Goal: Task Accomplishment & Management: Use online tool/utility

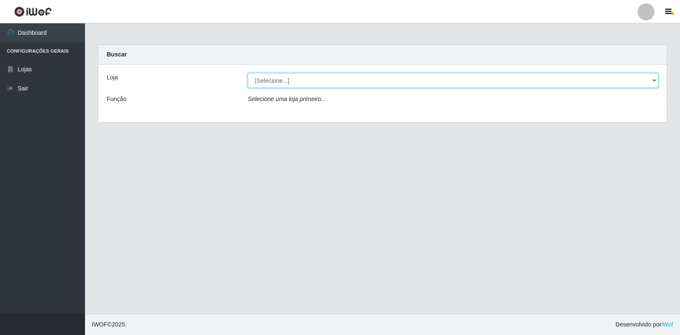
click at [291, 82] on select "[Selecione...] Extrabom - Loja 18 Goiabeiras" at bounding box center [453, 80] width 410 height 15
select select "501"
click at [248, 73] on select "[Selecione...] Extrabom - Loja 18 Goiabeiras" at bounding box center [453, 80] width 410 height 15
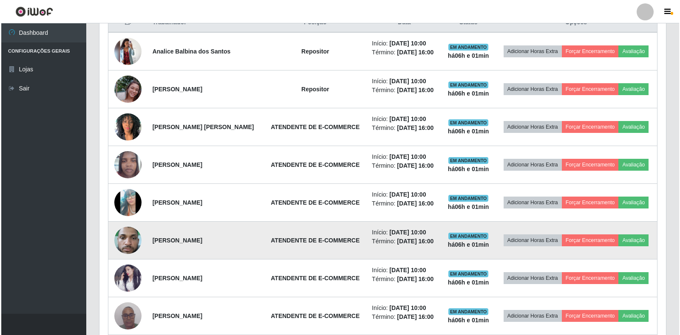
scroll to position [380, 0]
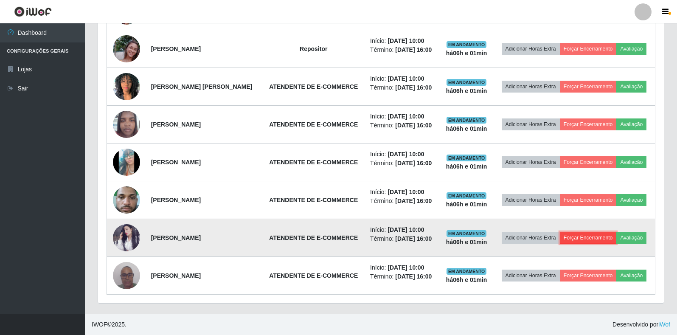
click at [603, 238] on button "Forçar Encerramento" at bounding box center [588, 238] width 57 height 12
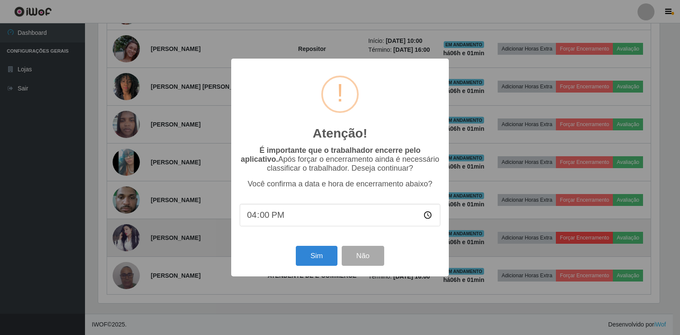
scroll to position [176, 561]
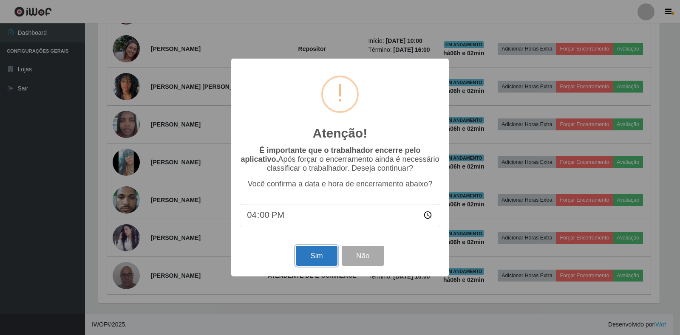
click at [313, 259] on button "Sim" at bounding box center [316, 256] width 41 height 20
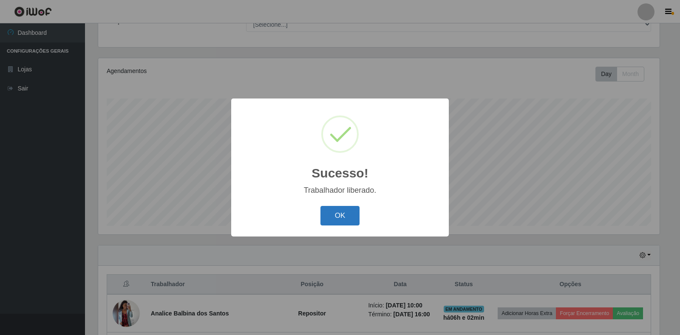
click at [331, 212] on button "OK" at bounding box center [339, 216] width 39 height 20
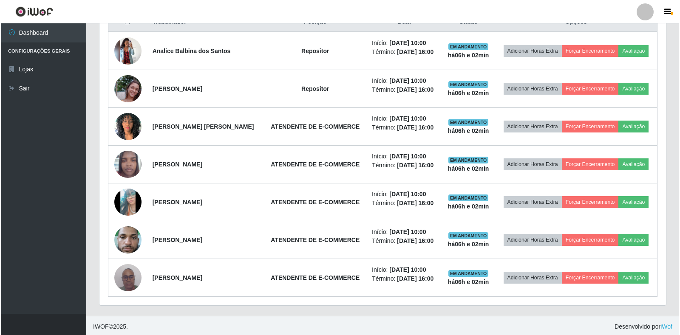
scroll to position [342, 0]
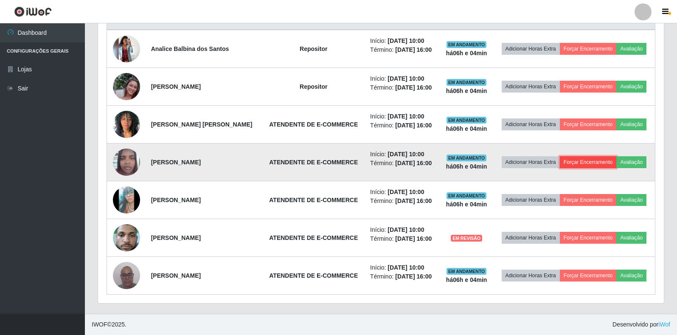
click at [596, 161] on button "Forçar Encerramento" at bounding box center [588, 162] width 57 height 12
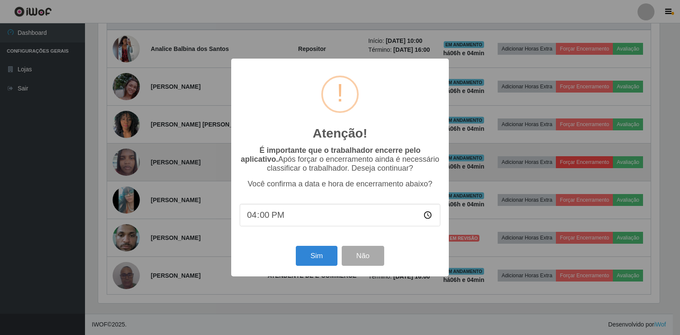
scroll to position [176, 561]
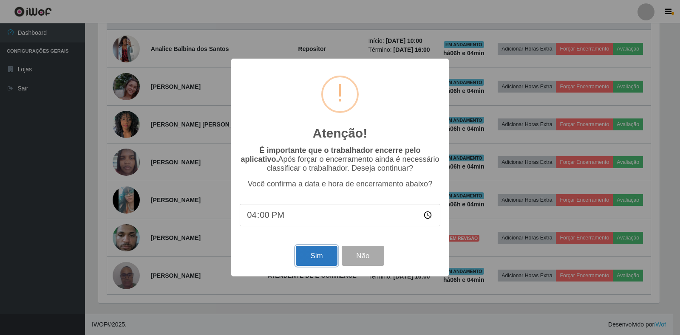
click at [314, 259] on button "Sim" at bounding box center [316, 256] width 41 height 20
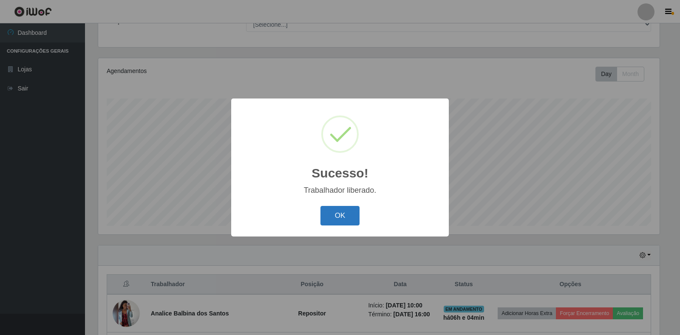
click at [339, 217] on button "OK" at bounding box center [339, 216] width 39 height 20
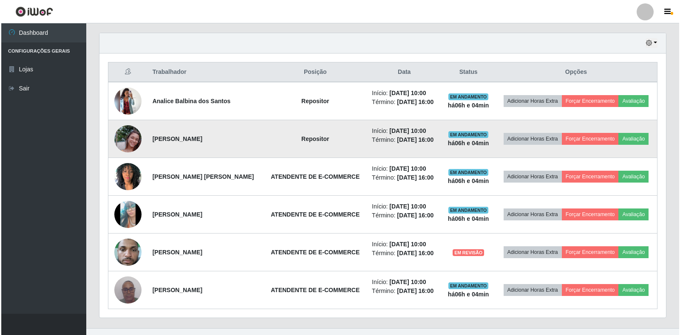
scroll to position [305, 0]
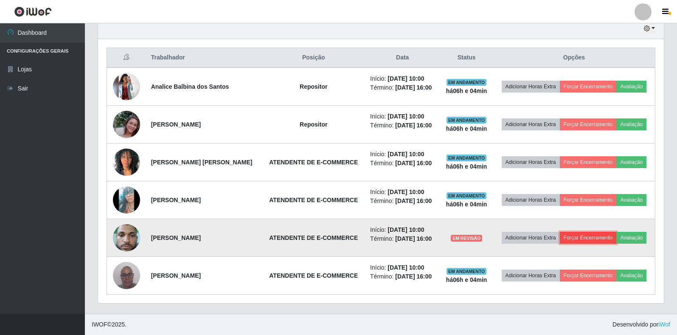
click at [595, 237] on button "Forçar Encerramento" at bounding box center [588, 238] width 57 height 12
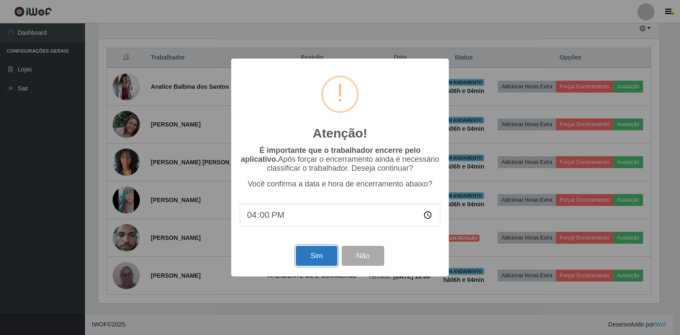
click at [318, 259] on button "Sim" at bounding box center [316, 256] width 41 height 20
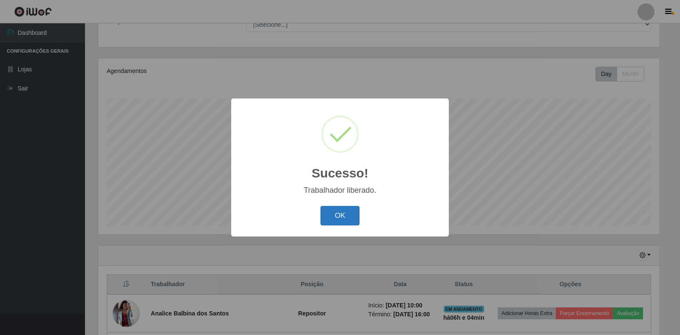
click at [336, 212] on button "OK" at bounding box center [339, 216] width 39 height 20
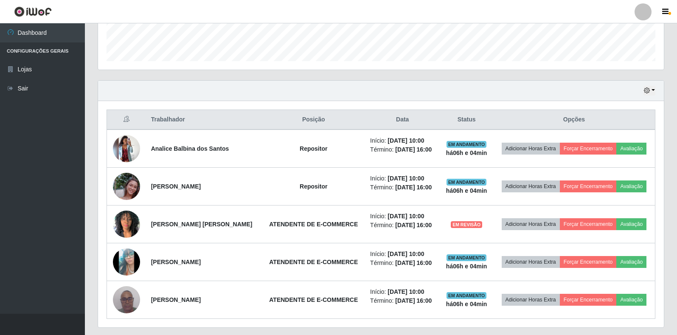
scroll to position [267, 0]
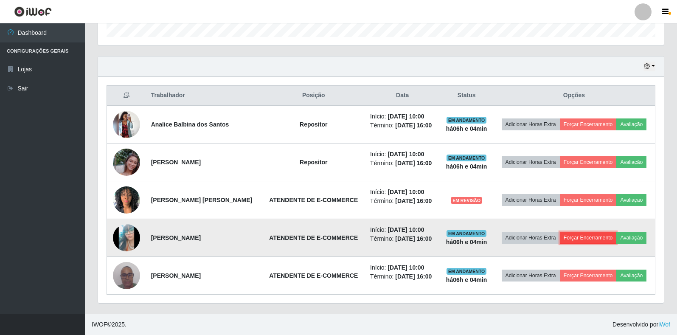
click at [586, 237] on button "Forçar Encerramento" at bounding box center [588, 238] width 57 height 12
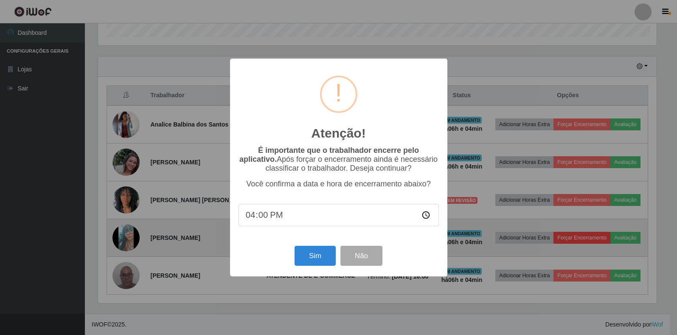
scroll to position [176, 561]
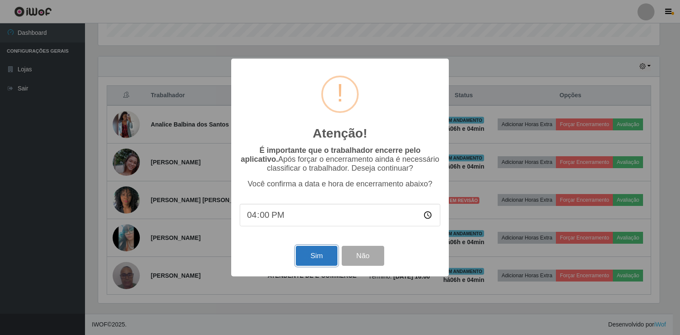
click at [311, 259] on button "Sim" at bounding box center [316, 256] width 41 height 20
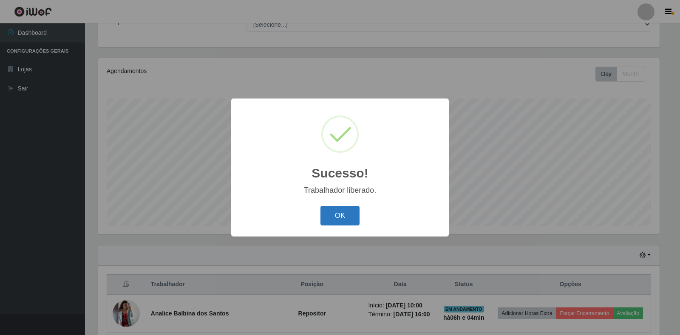
click at [329, 217] on button "OK" at bounding box center [339, 216] width 39 height 20
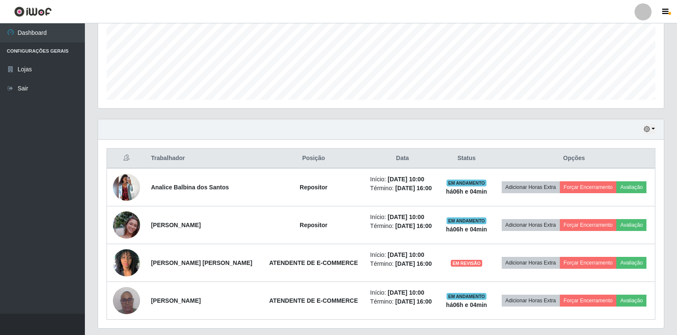
scroll to position [229, 0]
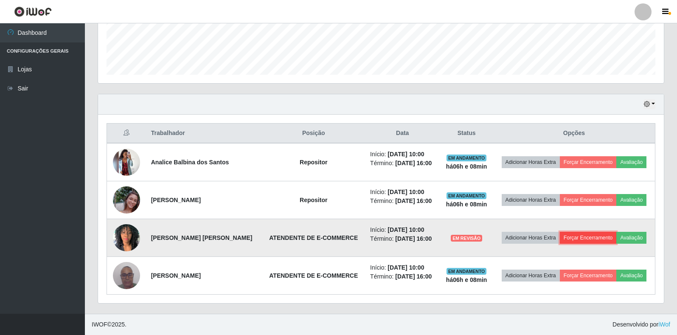
click at [587, 238] on button "Forçar Encerramento" at bounding box center [588, 238] width 57 height 12
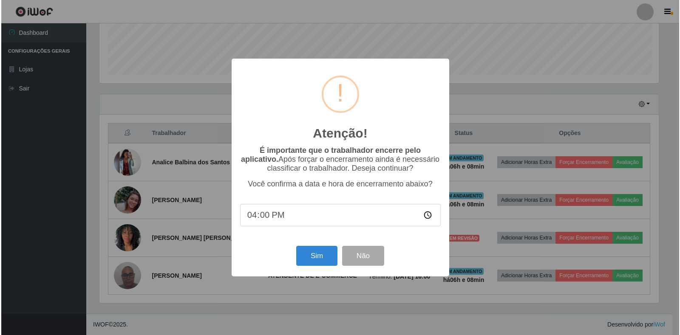
scroll to position [176, 561]
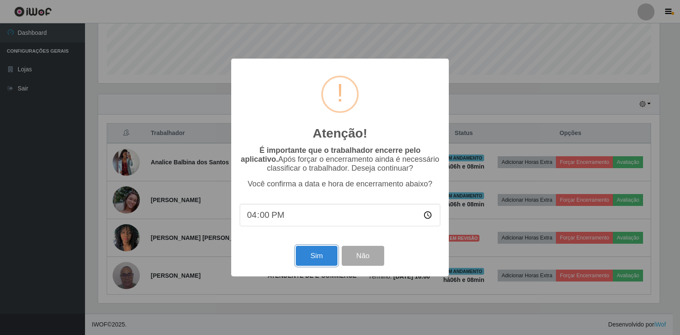
click at [315, 254] on button "Sim" at bounding box center [316, 256] width 41 height 20
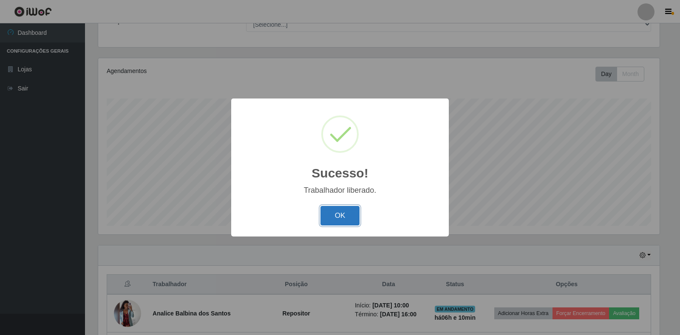
click at [336, 211] on button "OK" at bounding box center [339, 216] width 39 height 20
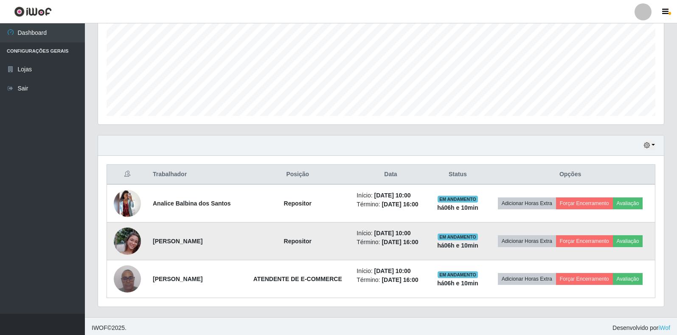
scroll to position [191, 0]
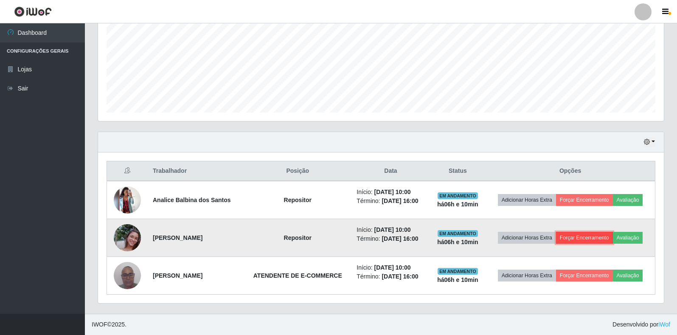
click at [589, 239] on button "Forçar Encerramento" at bounding box center [584, 238] width 57 height 12
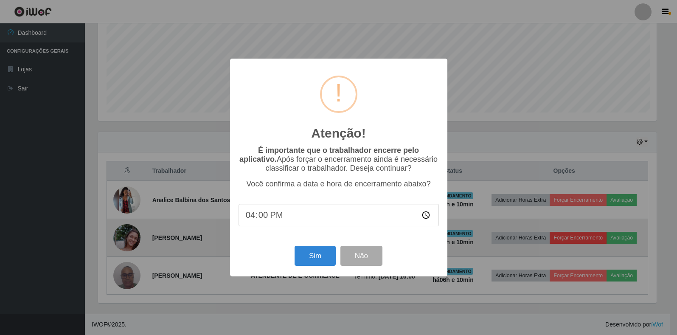
scroll to position [176, 561]
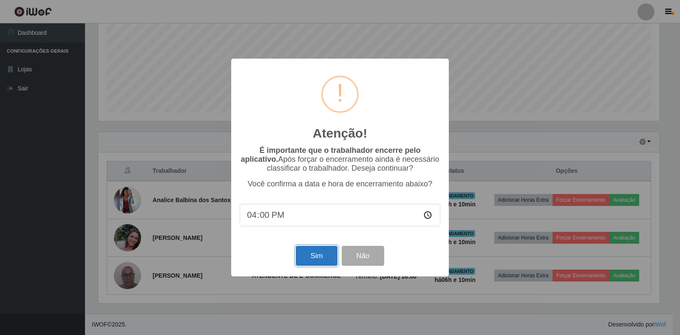
click at [315, 259] on button "Sim" at bounding box center [316, 256] width 41 height 20
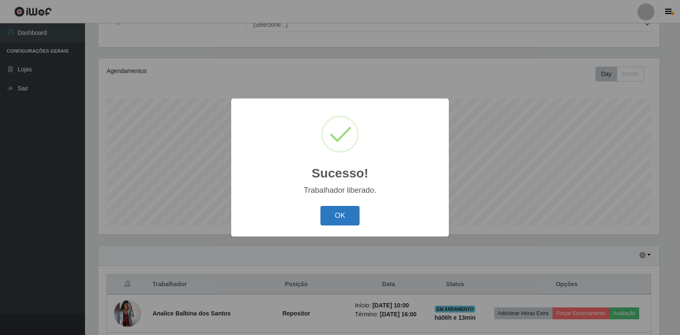
drag, startPoint x: 339, startPoint y: 216, endPoint x: 353, endPoint y: 217, distance: 13.7
click at [353, 217] on button "OK" at bounding box center [339, 216] width 39 height 20
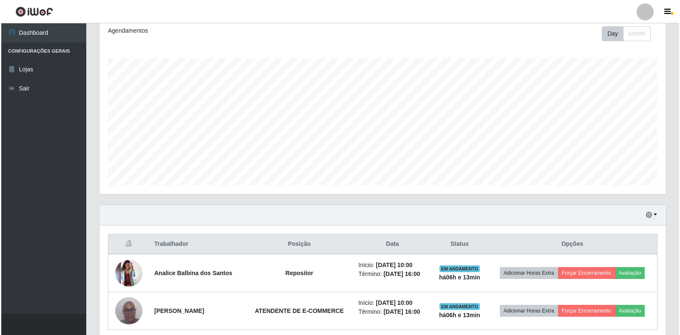
scroll to position [153, 0]
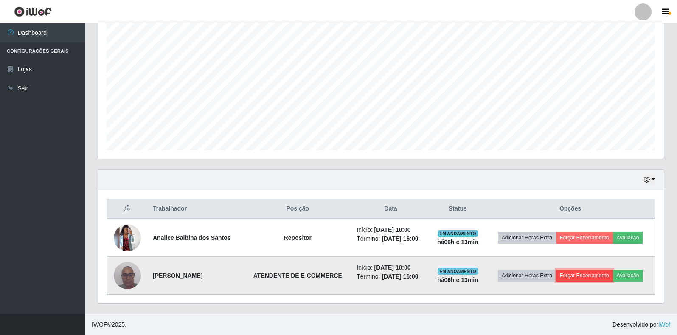
click at [583, 277] on button "Forçar Encerramento" at bounding box center [584, 276] width 57 height 12
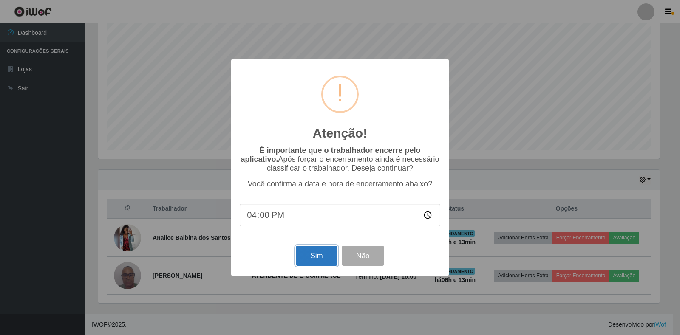
click at [317, 260] on button "Sim" at bounding box center [316, 256] width 41 height 20
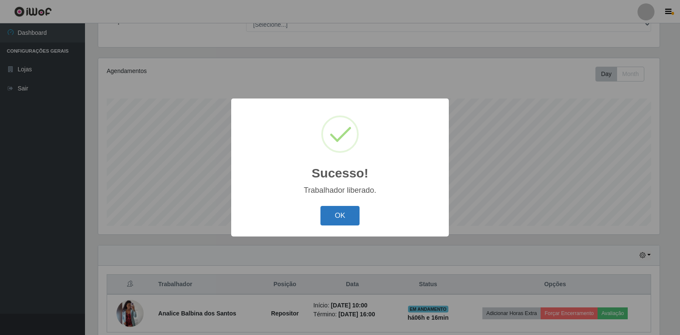
click at [327, 216] on button "OK" at bounding box center [339, 216] width 39 height 20
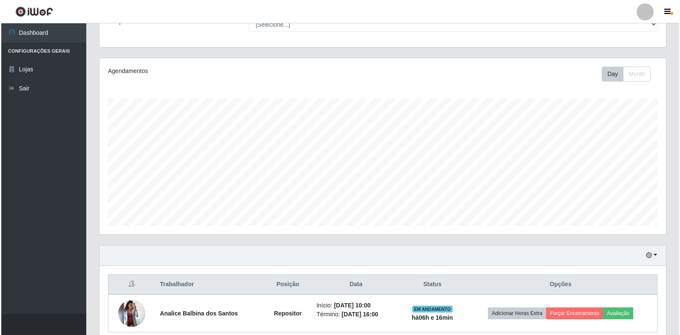
scroll to position [176, 566]
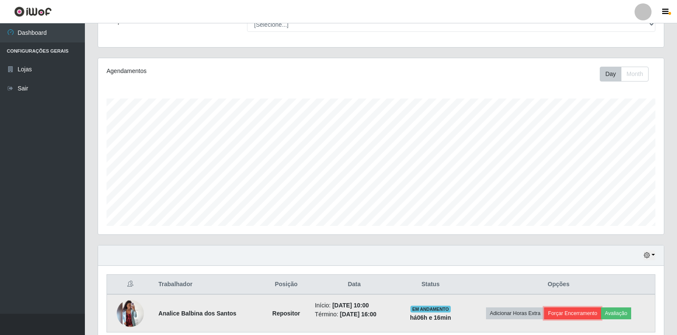
click at [590, 312] on button "Forçar Encerramento" at bounding box center [572, 313] width 57 height 12
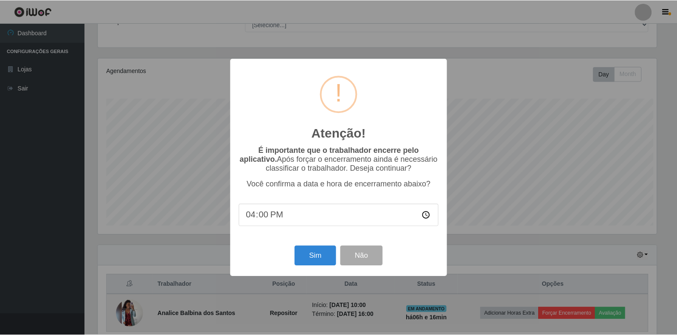
scroll to position [176, 561]
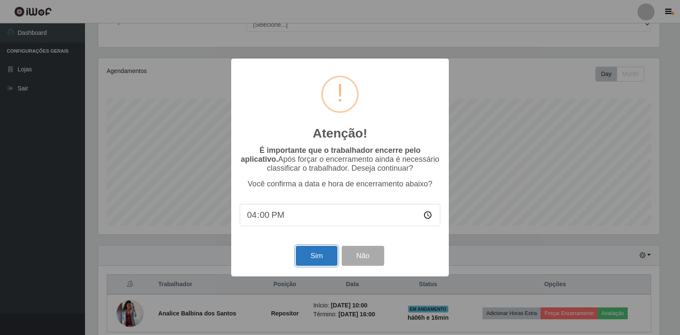
click at [312, 261] on button "Sim" at bounding box center [316, 256] width 41 height 20
